Goal: Task Accomplishment & Management: Complete application form

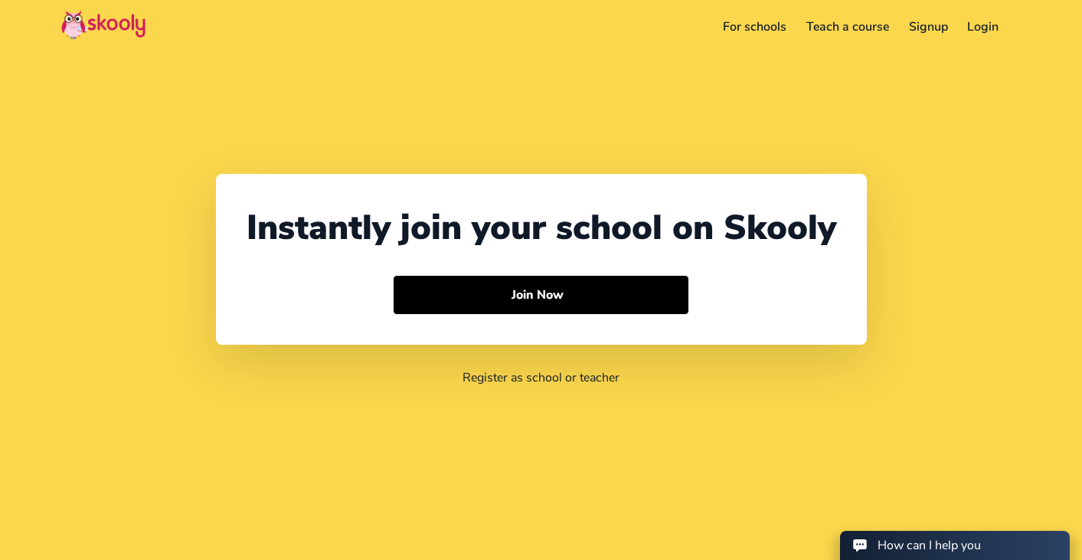
select select "65"
select select "Singapore"
select select "[GEOGRAPHIC_DATA]/[GEOGRAPHIC_DATA]"
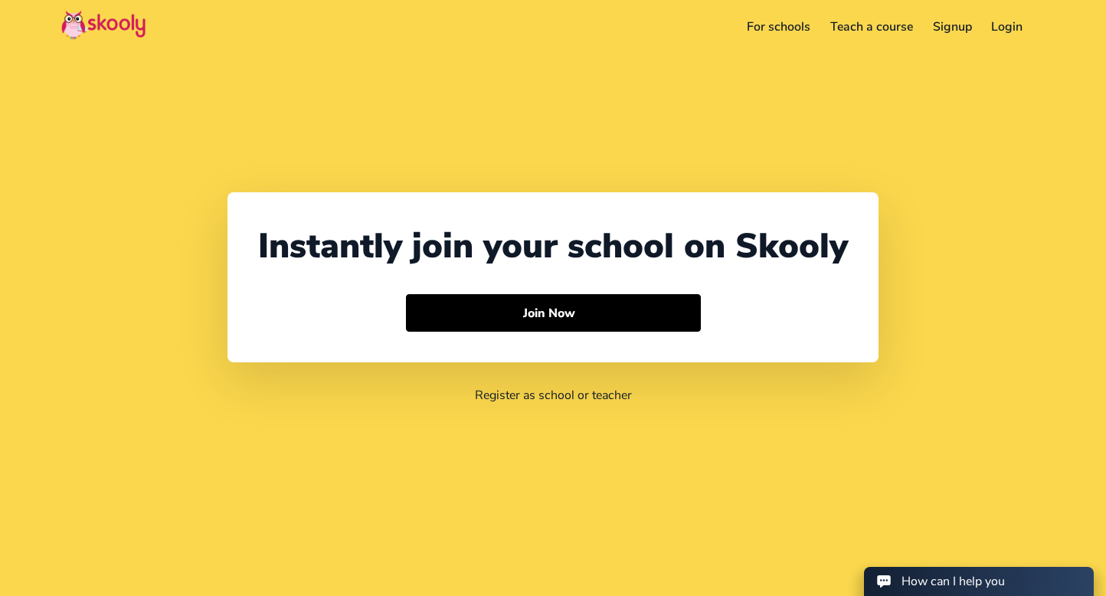
select select "65"
select select "[GEOGRAPHIC_DATA]"
select select "[GEOGRAPHIC_DATA]/[GEOGRAPHIC_DATA]"
select select "65"
select select "[GEOGRAPHIC_DATA]"
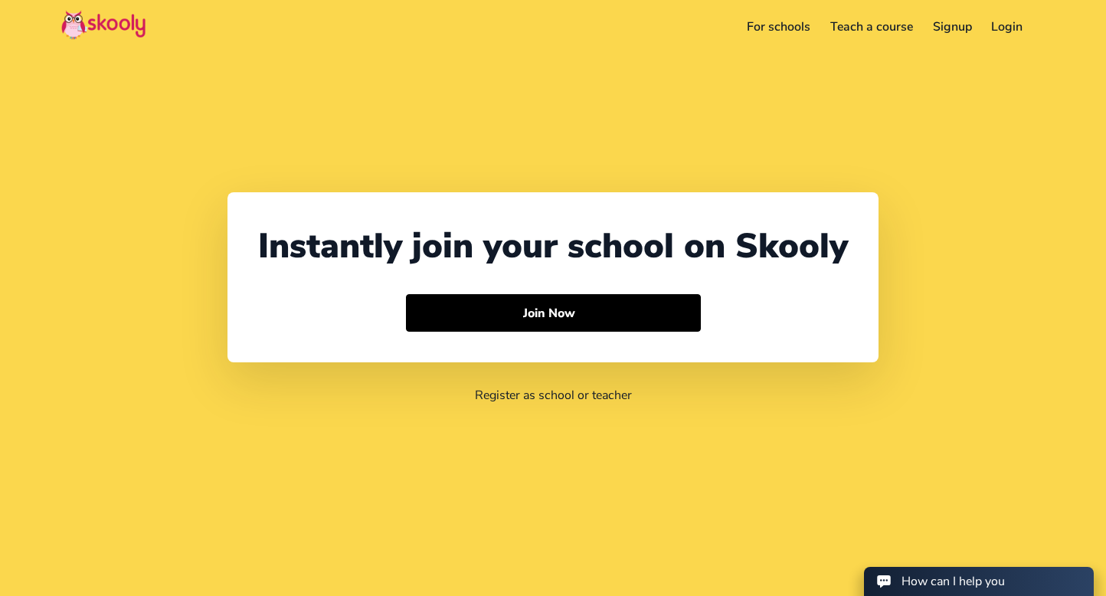
select select "[GEOGRAPHIC_DATA]/[GEOGRAPHIC_DATA]"
click at [757, 25] on link "For schools" at bounding box center [758, 27] width 84 height 25
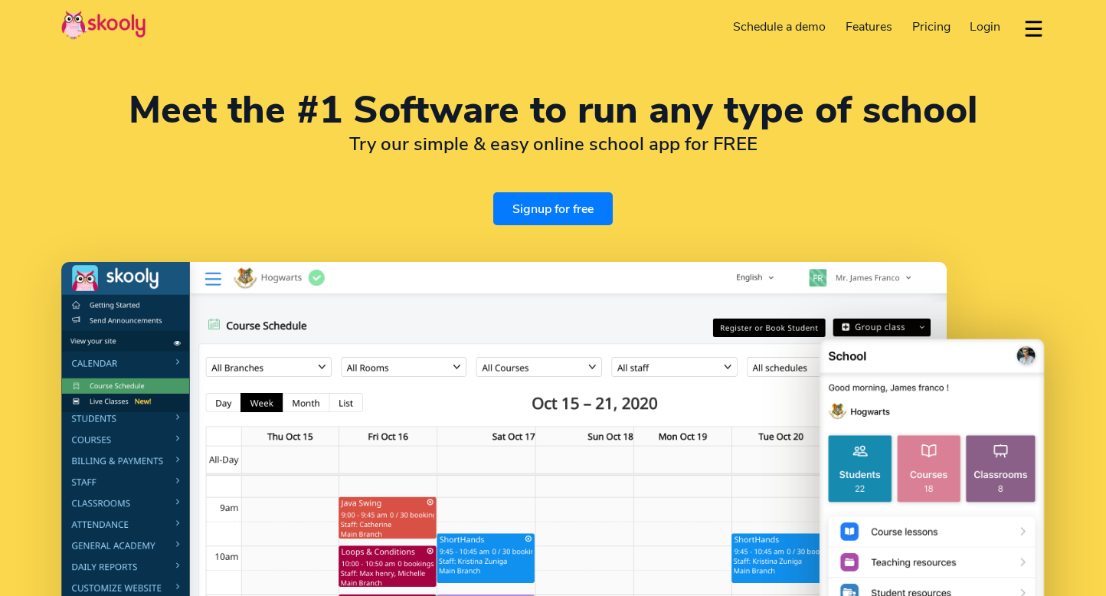
select select "en"
select select "65"
select select "[GEOGRAPHIC_DATA]"
select select "[GEOGRAPHIC_DATA]/[GEOGRAPHIC_DATA]"
click at [537, 215] on link "Signup for free" at bounding box center [553, 208] width 120 height 33
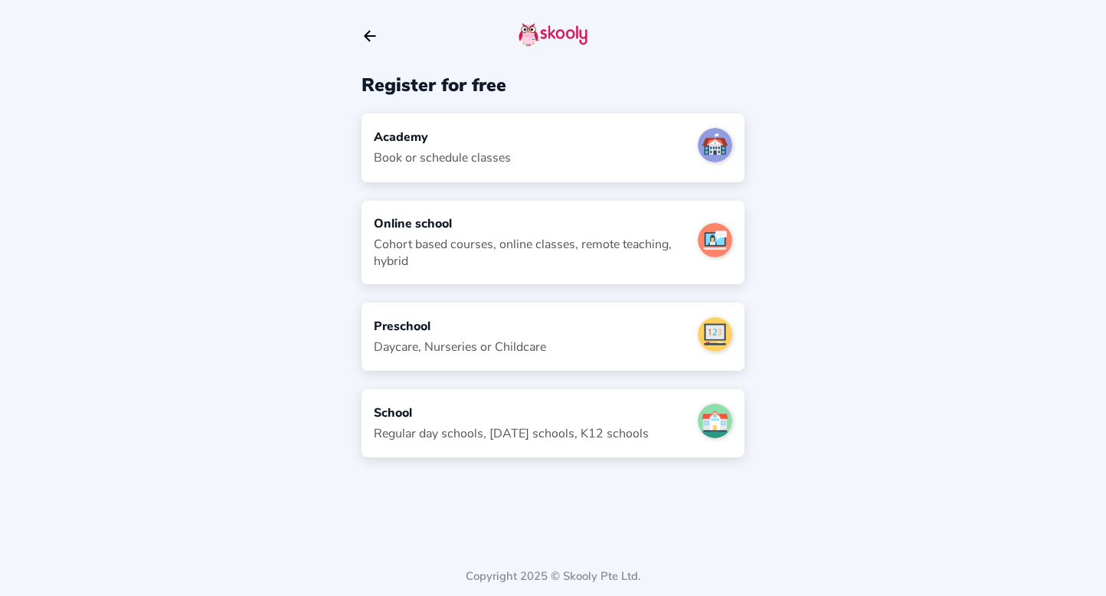
click at [496, 149] on div "Book or schedule classes" at bounding box center [442, 157] width 137 height 17
select select "SG"
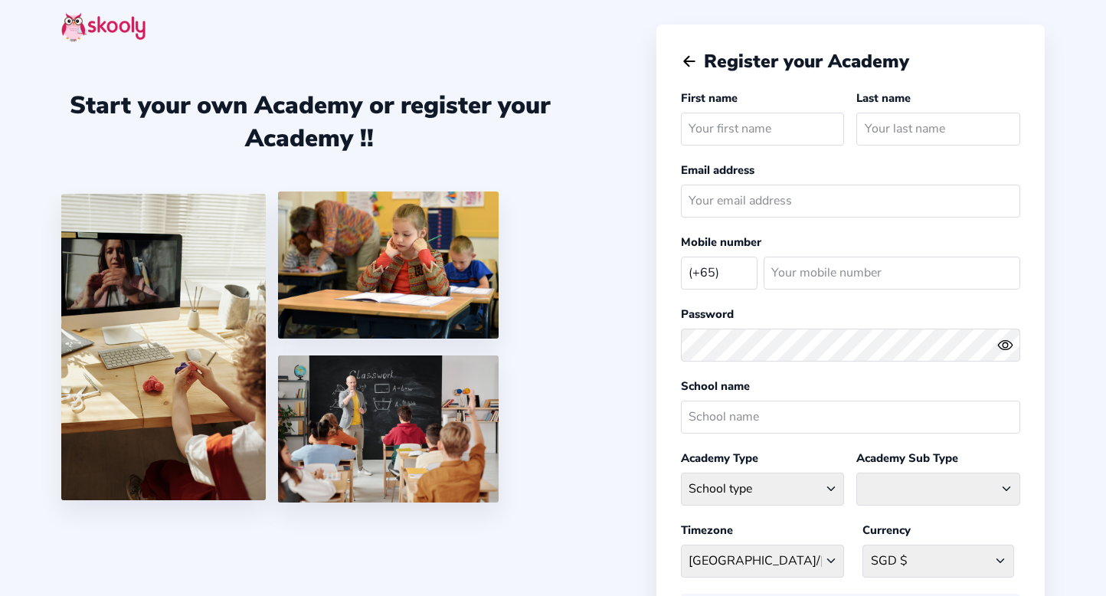
select select "SG"
click at [684, 61] on icon "arrow back outline" at bounding box center [689, 62] width 11 height 10
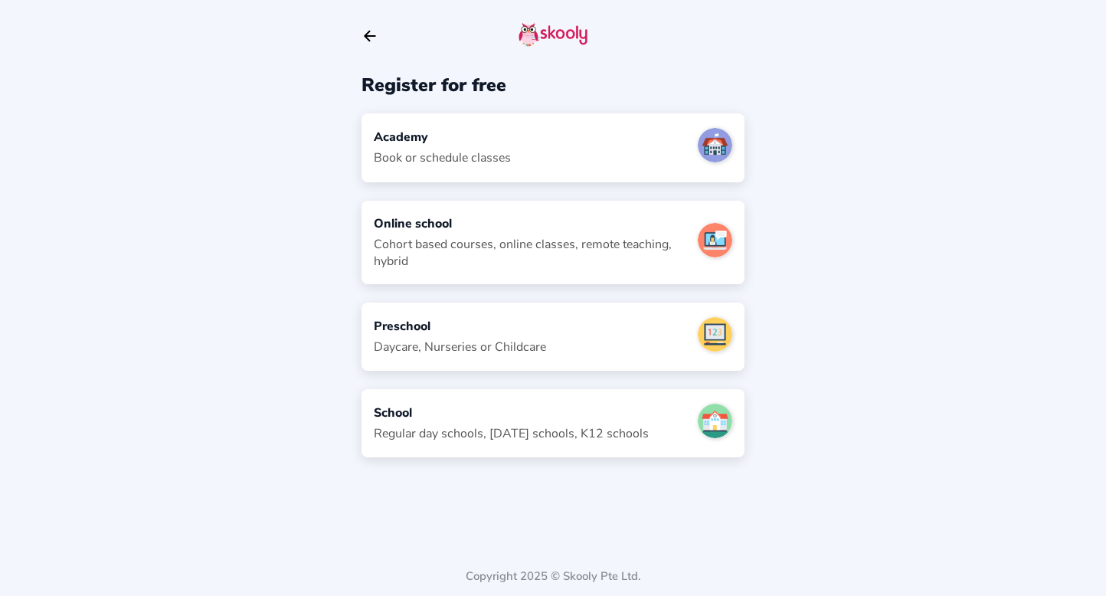
click at [526, 273] on div "Online school Cohort based courses, online classes, remote teaching, hybrid" at bounding box center [553, 243] width 383 height 84
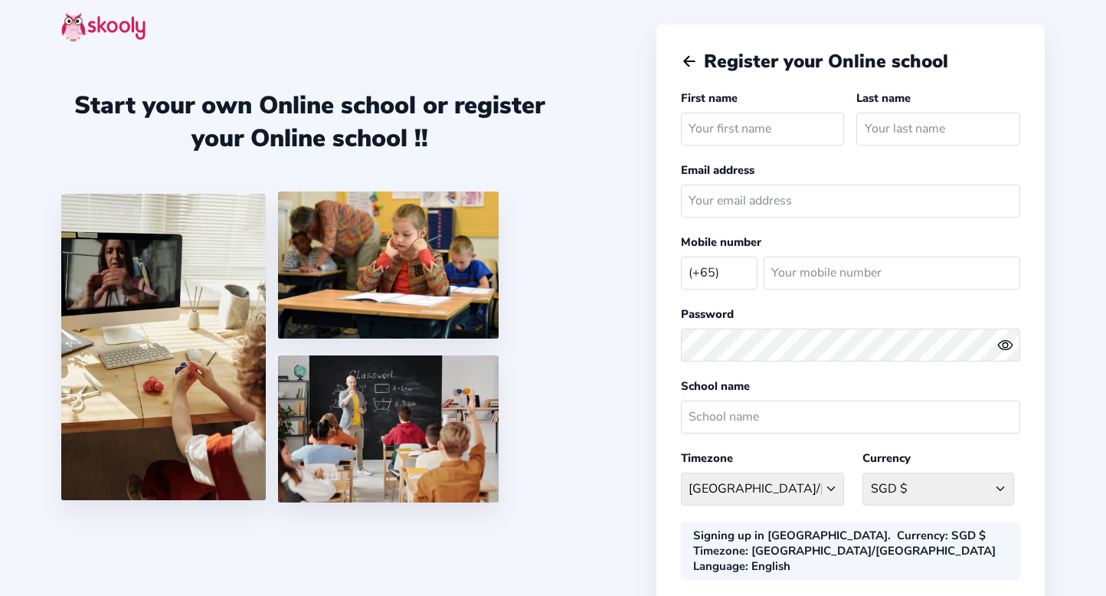
select select "SG"
click at [685, 64] on icon "Arrow Back" at bounding box center [689, 61] width 17 height 17
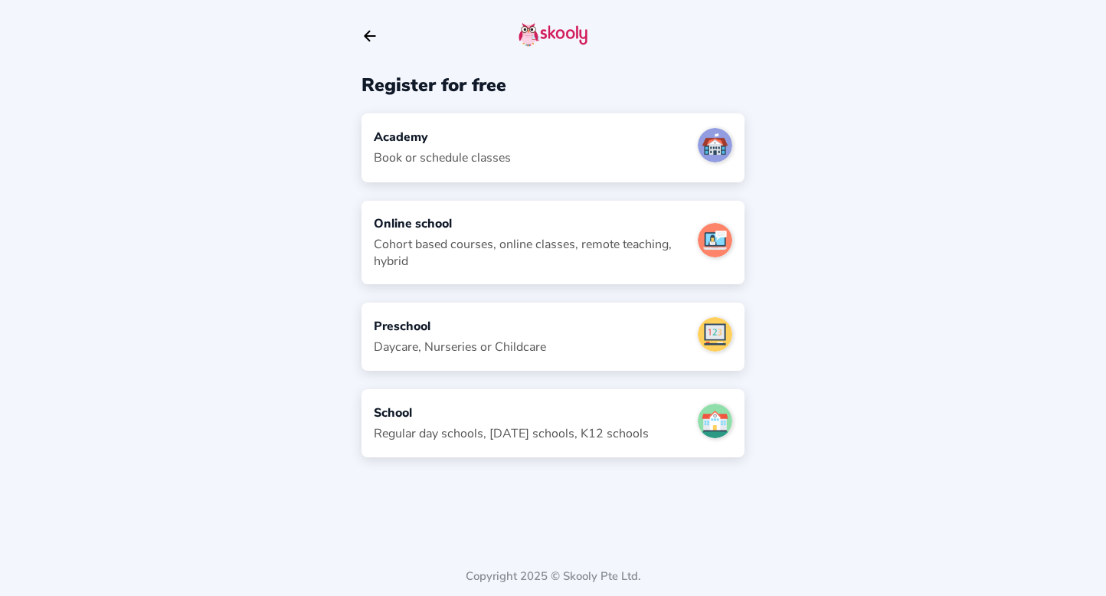
click at [486, 428] on div "Regular day schools, [DATE] schools, K12 schools" at bounding box center [511, 433] width 275 height 17
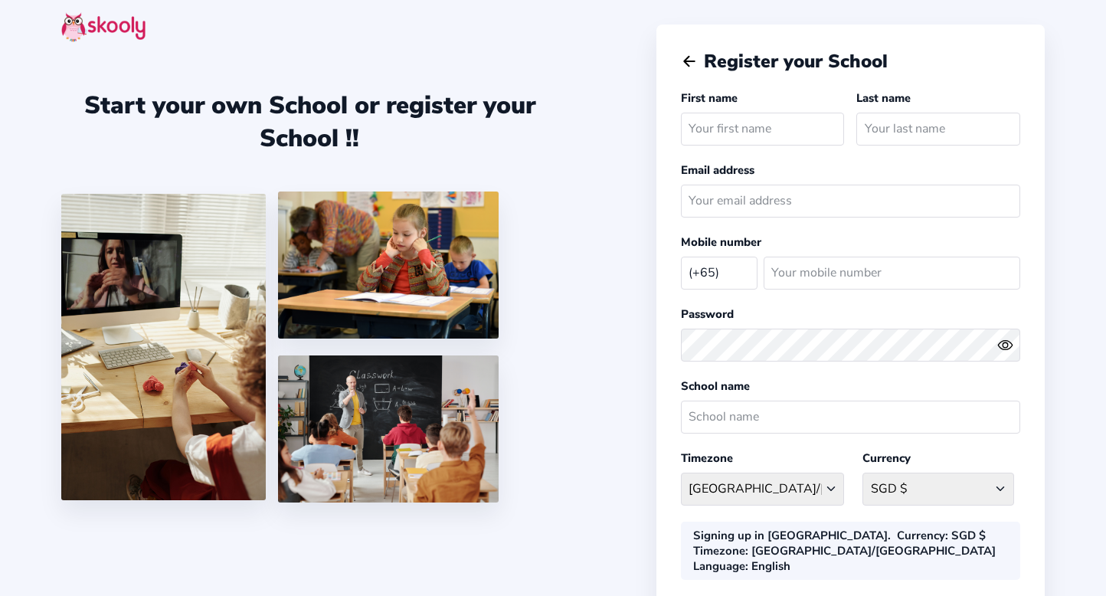
select select "SG"
click at [687, 62] on icon "arrow back outline" at bounding box center [689, 62] width 11 height 10
